Goal: Task Accomplishment & Management: Manage account settings

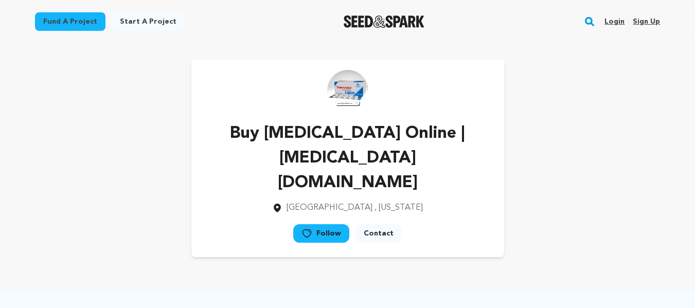
click at [652, 20] on link "Sign up" at bounding box center [646, 21] width 27 height 16
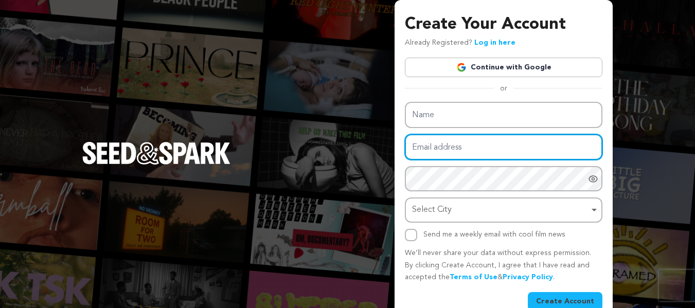
type input "nancywadhe0+paa1@gmail.com"
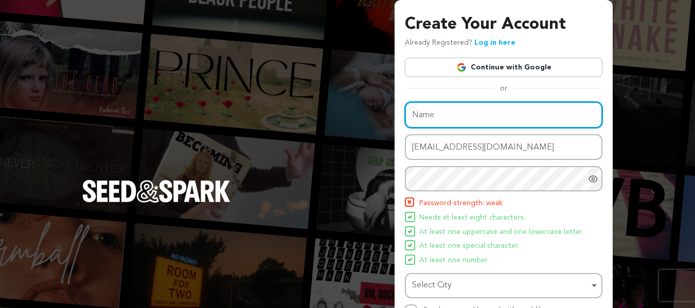
drag, startPoint x: 451, startPoint y: 110, endPoint x: 444, endPoint y: 124, distance: 15.7
click at [451, 110] on input "Name" at bounding box center [504, 115] width 198 height 26
paste input "Order Carisoprodol Online | Secure Delivery | medsinusa"
type input "Order Carisoprodol Online | Secure Delivery | medsinusa"
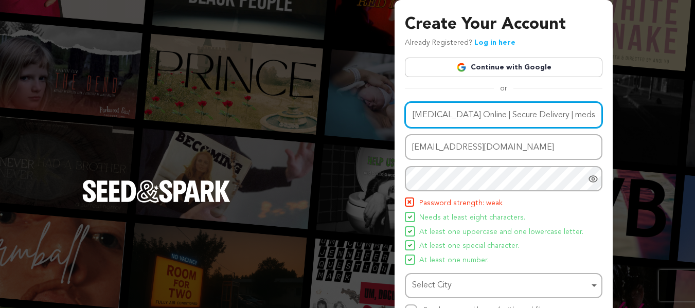
scroll to position [0, 0]
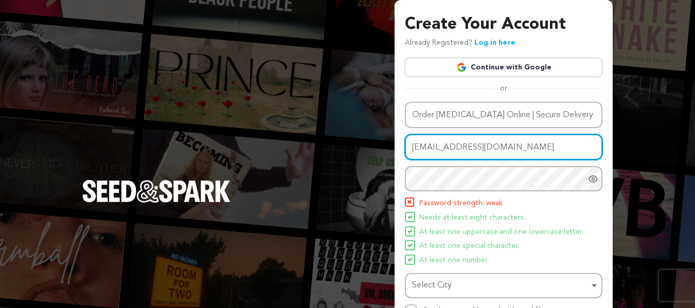
click at [442, 143] on input "nancywadhe0+paa1@gmail.com" at bounding box center [504, 147] width 198 height 26
click at [443, 143] on input "nancywadhe0+paa1@gmail.com" at bounding box center [504, 147] width 198 height 26
paste input "2"
type input "[EMAIL_ADDRESS][DOMAIN_NAME]"
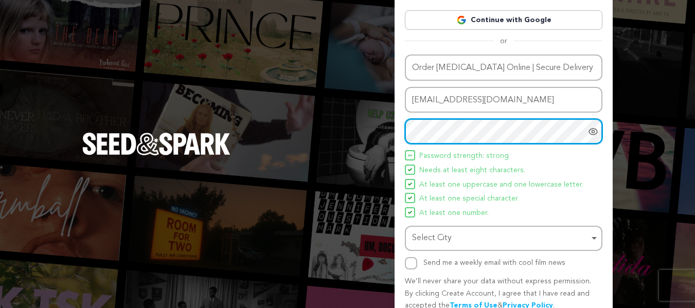
scroll to position [95, 0]
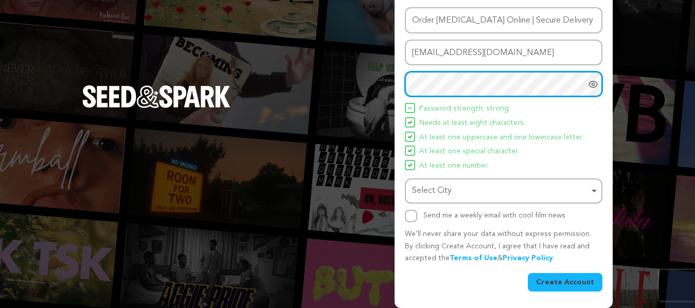
click at [433, 186] on div "Select City Remove item" at bounding box center [500, 191] width 177 height 15
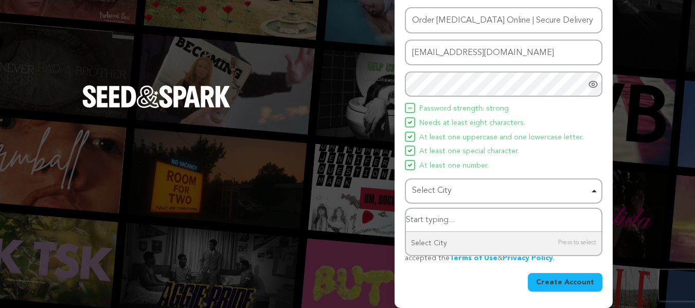
click at [427, 217] on input "Select City" at bounding box center [504, 220] width 196 height 23
click at [479, 217] on input "United State" at bounding box center [504, 220] width 196 height 23
type input "United State"
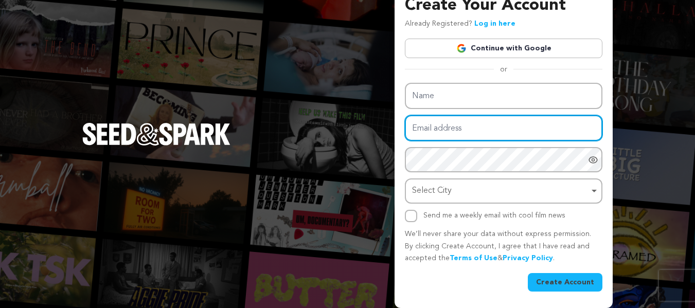
type input "nancywadhe0+paa1@gmail.com"
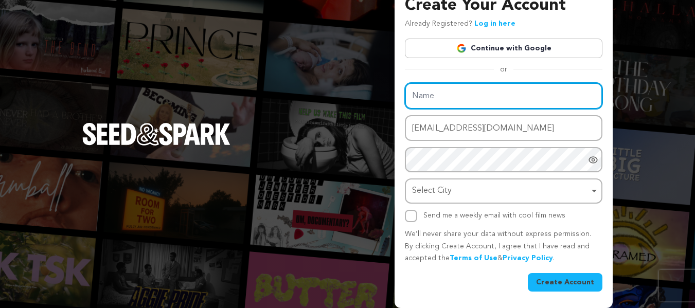
drag, startPoint x: 438, startPoint y: 100, endPoint x: 290, endPoint y: 1, distance: 178.0
click at [438, 100] on div "Name Email address nancywadhe0+paa1@gmail.com Password Password must have at le…" at bounding box center [504, 152] width 198 height 139
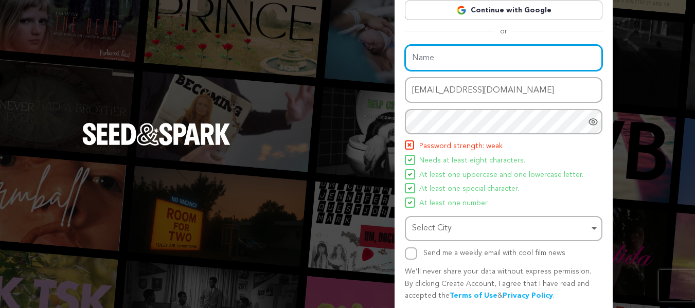
paste input "Order Carisoprodol Online | Secure Delivery | medsinusa"
type input "Order Carisoprodol Online | Secure Delivery | medsinusa"
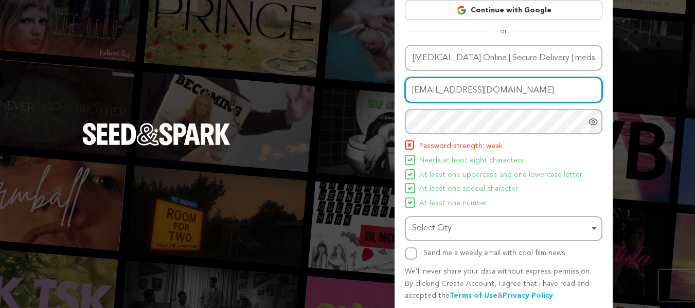
click at [436, 94] on input "nancywadhe0+paa1@gmail.com" at bounding box center [504, 90] width 198 height 26
click at [463, 94] on input "nancywadhe0+paa1@gmail.com" at bounding box center [504, 90] width 198 height 26
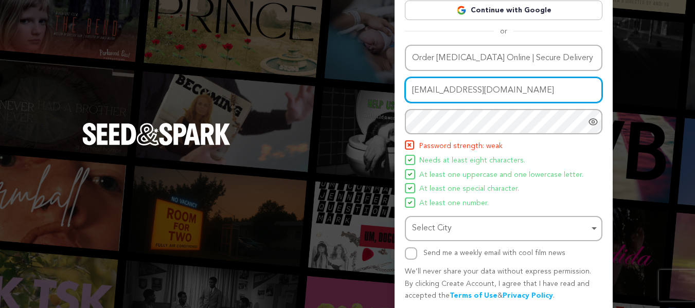
paste input "2"
type input "[EMAIL_ADDRESS][DOMAIN_NAME]"
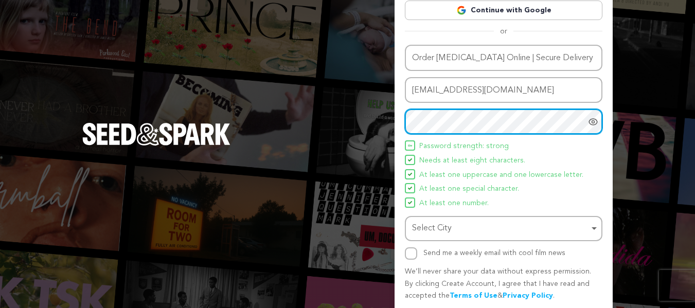
click at [428, 221] on div "Select City Remove item" at bounding box center [503, 228] width 187 height 19
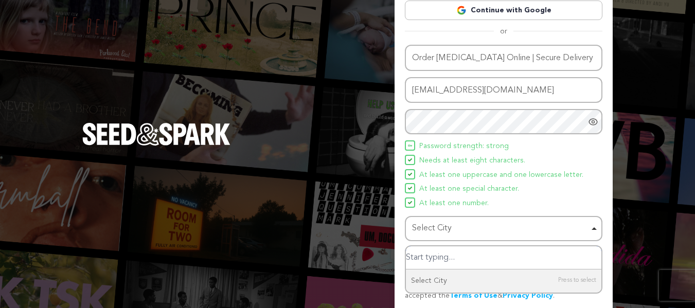
click at [432, 253] on input "Select City" at bounding box center [504, 257] width 196 height 23
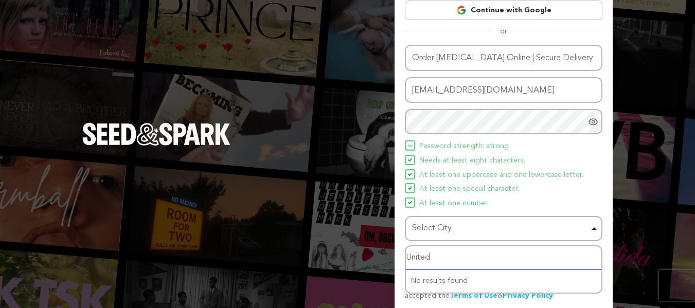
type input "United S"
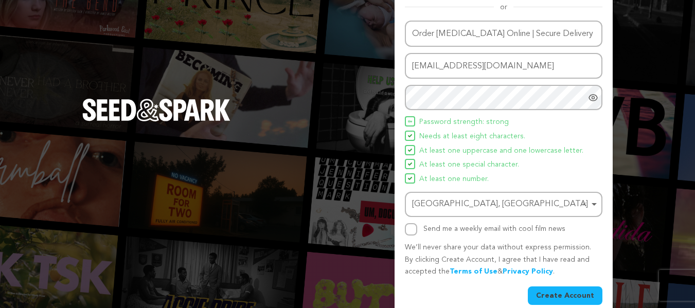
scroll to position [95, 0]
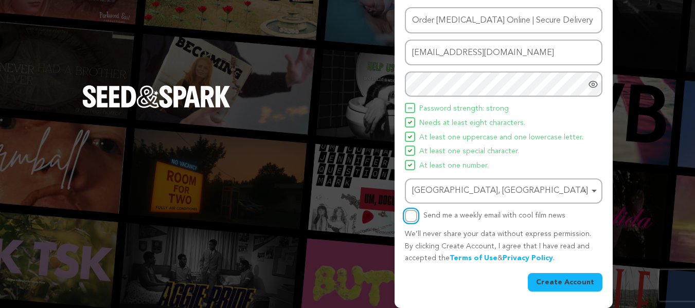
click at [414, 211] on input "Send me a weekly email with cool film news" at bounding box center [411, 216] width 12 height 12
checkbox input "true"
click at [568, 283] on button "Create Account" at bounding box center [565, 282] width 75 height 19
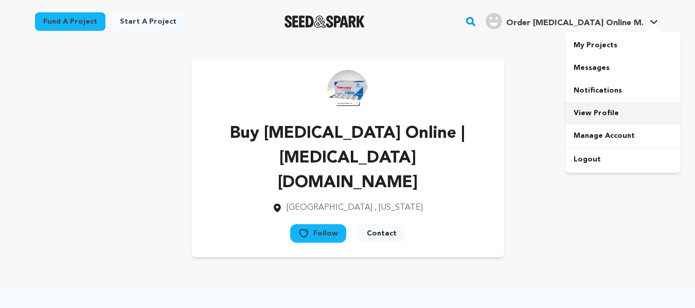
click at [597, 113] on link "View Profile" at bounding box center [623, 113] width 115 height 23
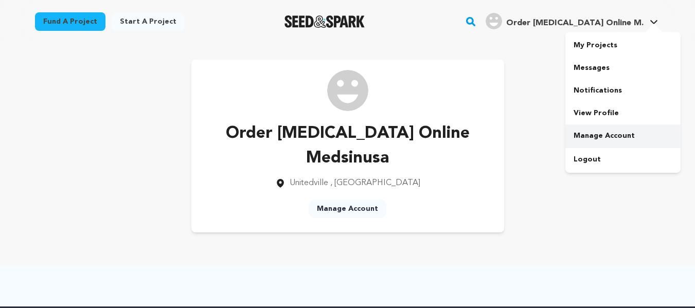
click at [593, 132] on link "Manage Account" at bounding box center [623, 136] width 115 height 23
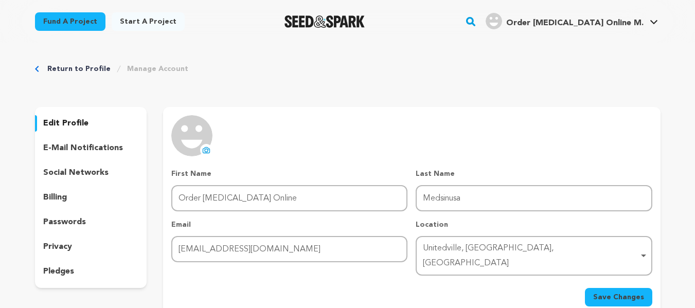
click at [204, 146] on icon at bounding box center [206, 150] width 8 height 8
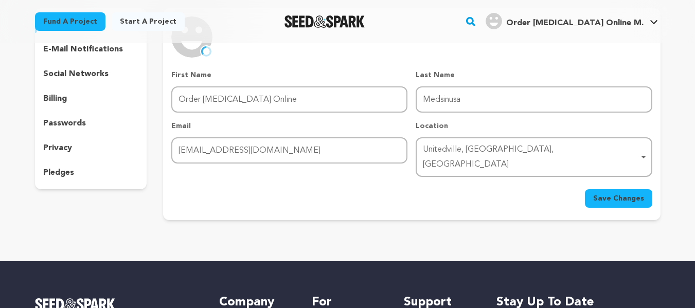
scroll to position [154, 0]
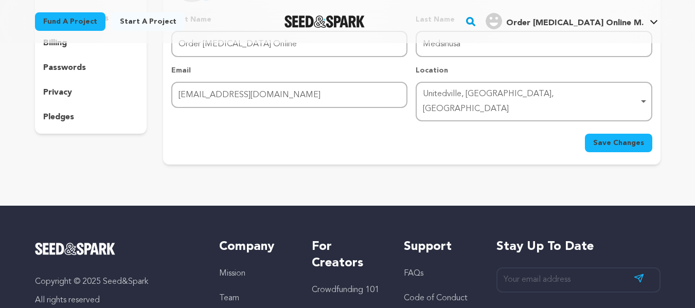
click at [616, 138] on span "Save Changes" at bounding box center [618, 143] width 51 height 10
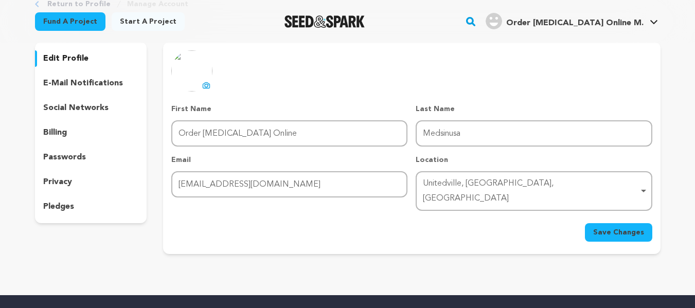
scroll to position [103, 0]
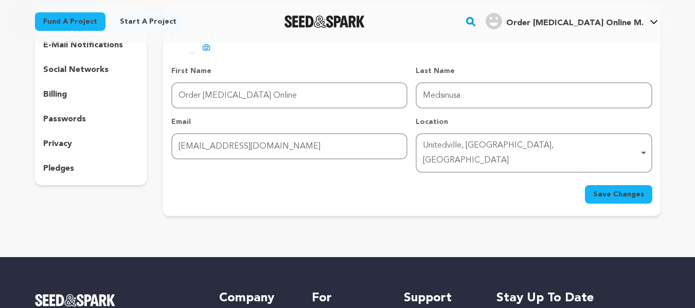
click at [621, 189] on span "Save Changes" at bounding box center [618, 194] width 51 height 10
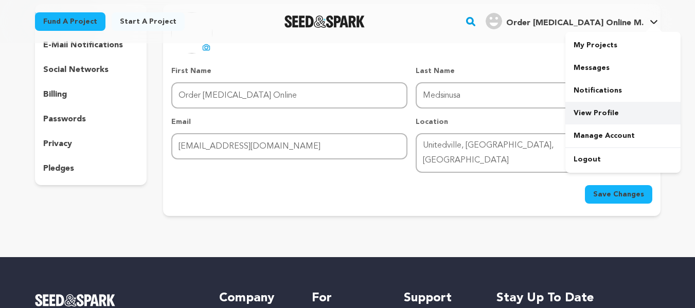
click at [594, 110] on link "View Profile" at bounding box center [623, 113] width 115 height 23
